Goal: Information Seeking & Learning: Learn about a topic

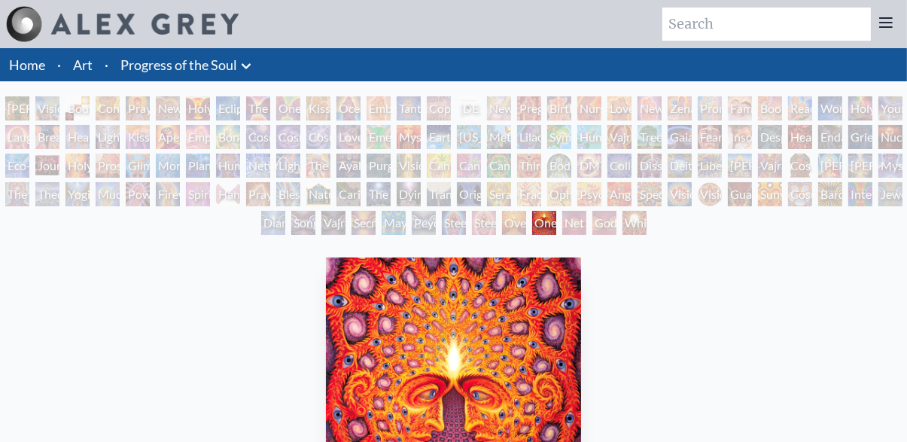
click at [26, 108] on div "[PERSON_NAME] & Eve" at bounding box center [17, 108] width 24 height 24
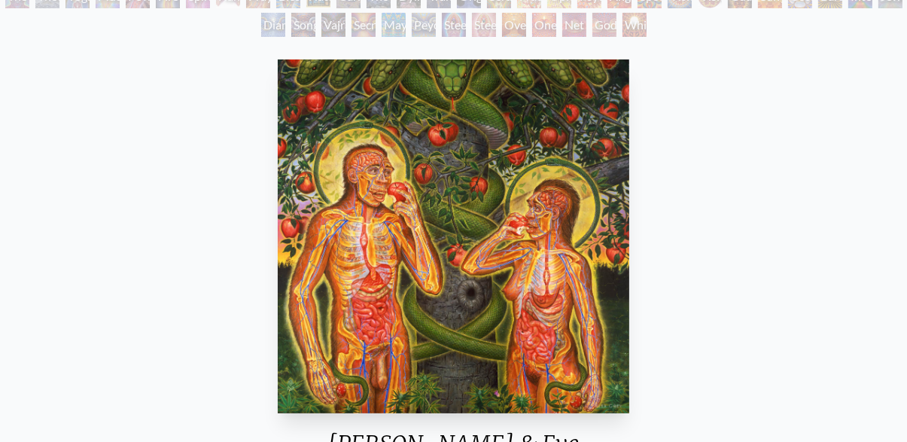
scroll to position [154, 0]
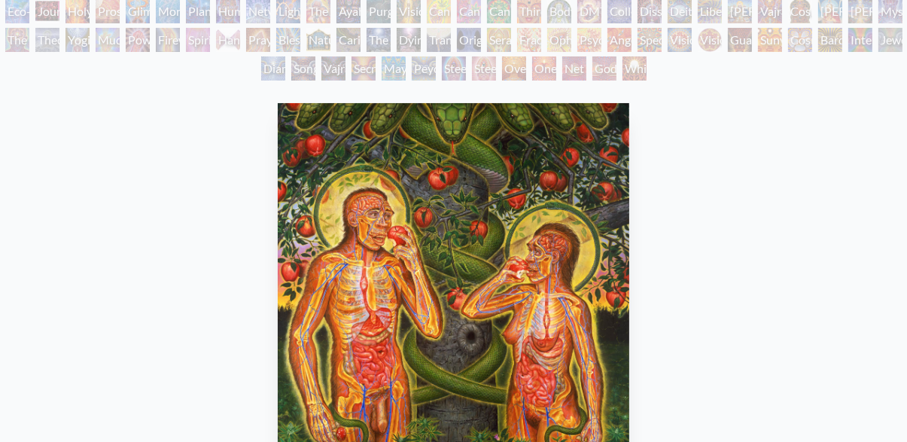
click at [116, 40] on div "Mudra" at bounding box center [108, 40] width 24 height 24
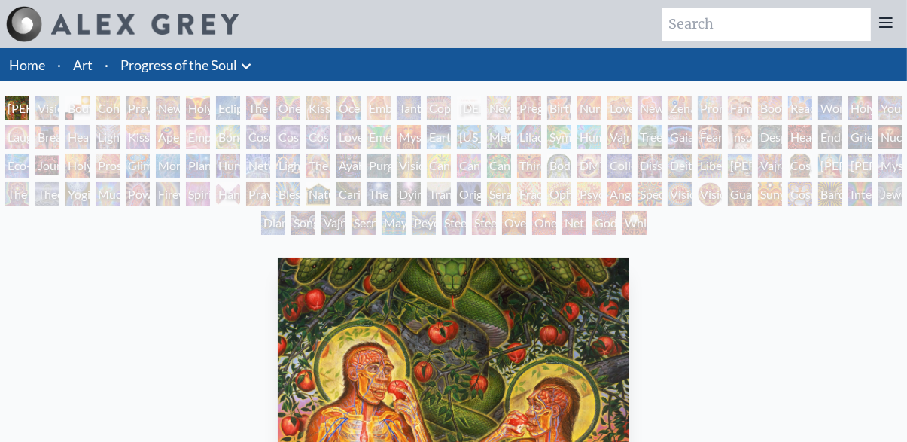
scroll to position [154, 0]
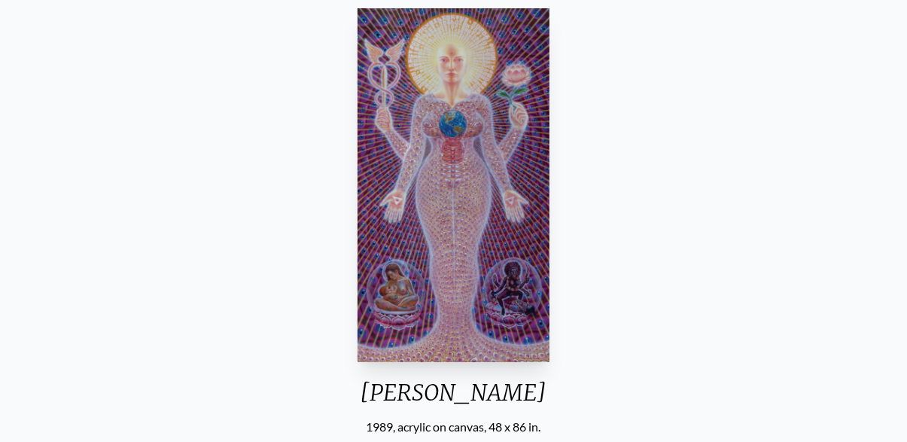
scroll to position [91, 0]
